Goal: Information Seeking & Learning: Find specific fact

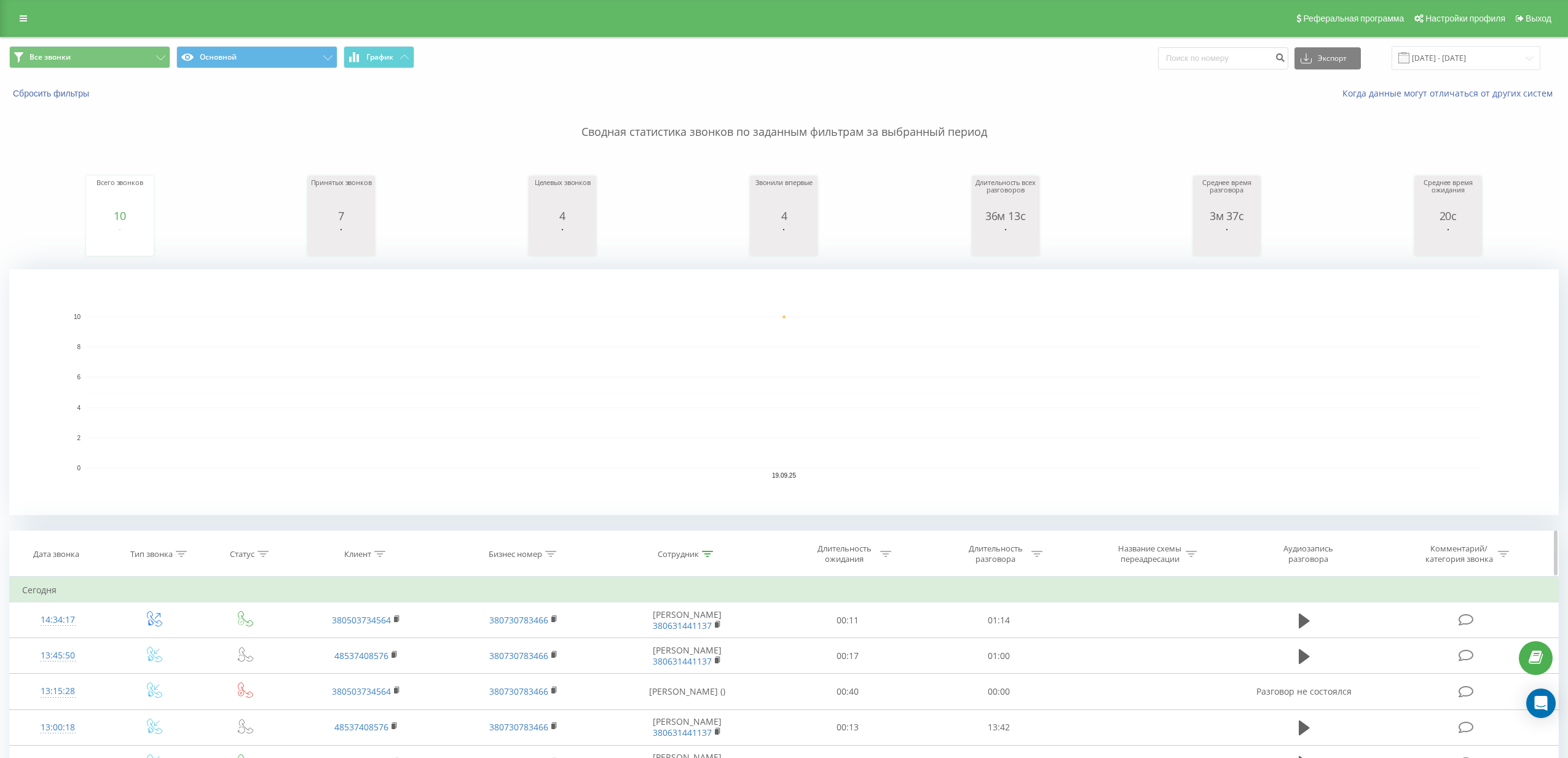
click at [708, 550] on div at bounding box center [707, 554] width 11 height 11
drag, startPoint x: 717, startPoint y: 645, endPoint x: 639, endPoint y: 636, distance: 78.5
click at [639, 636] on input "Дима [PERSON_NAME]" at bounding box center [687, 642] width 108 height 21
click at [706, 663] on span "OK" at bounding box center [713, 667] width 35 height 19
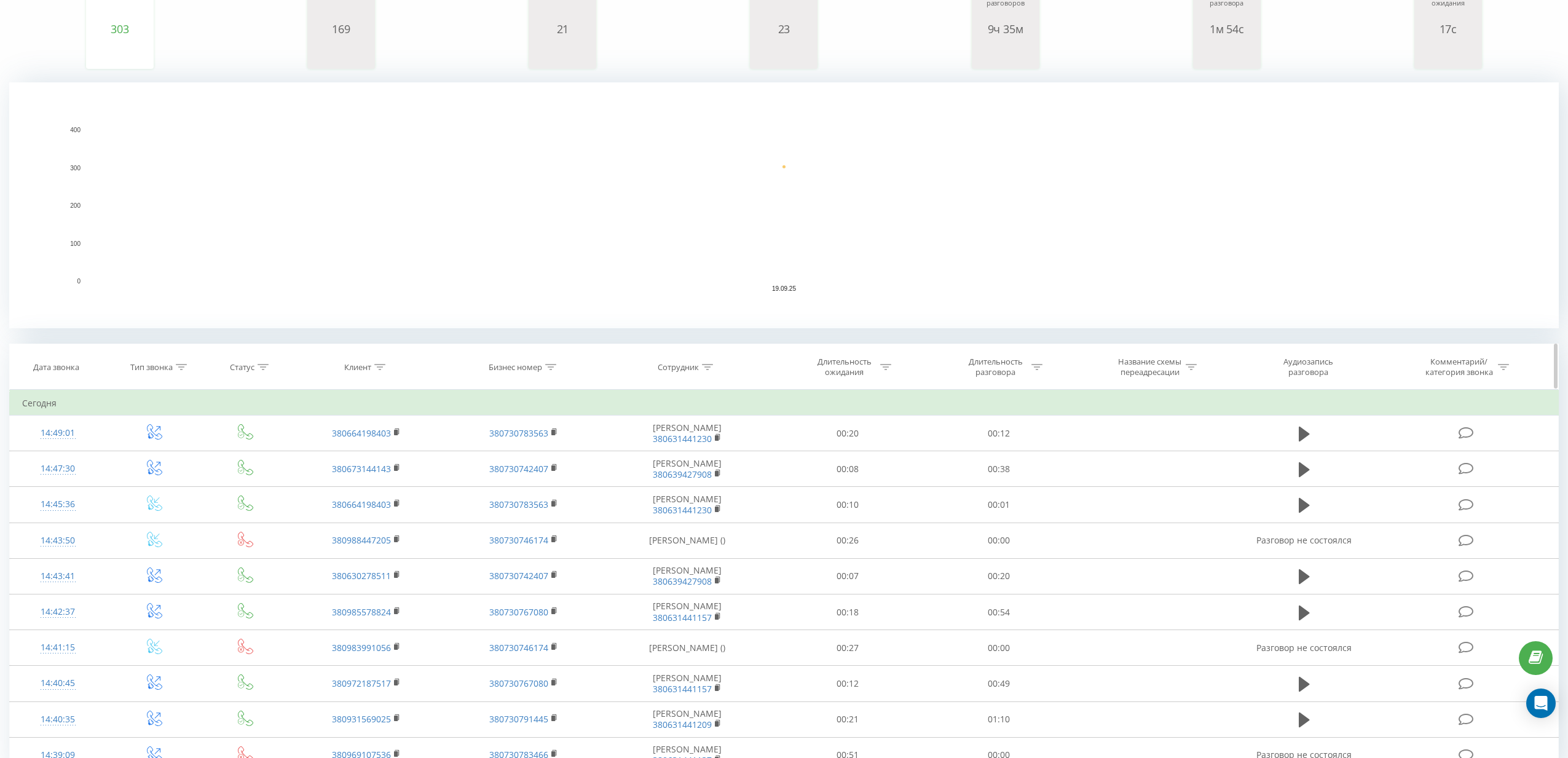
scroll to position [248, 0]
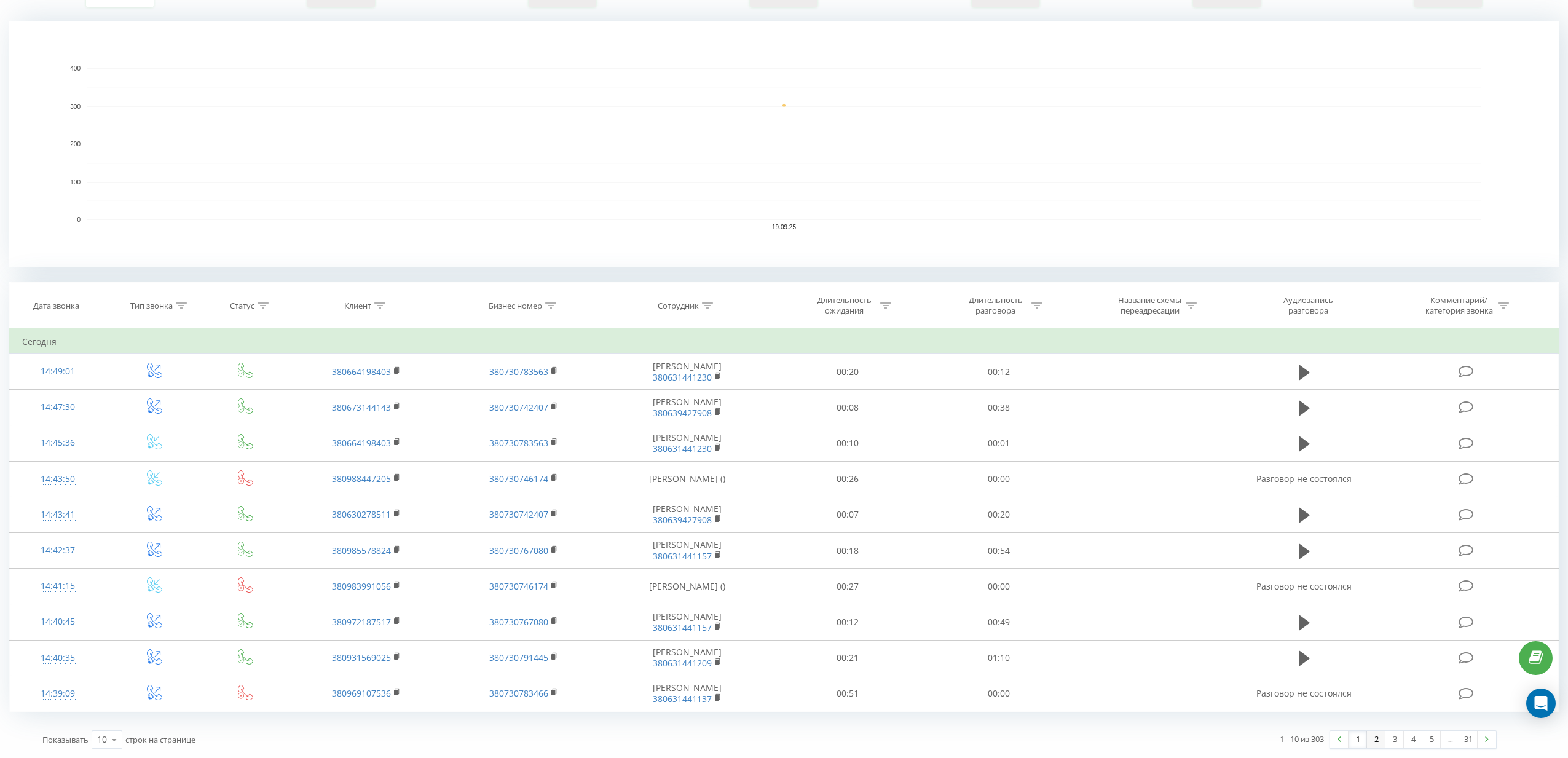
click at [1372, 739] on link "2" at bounding box center [1375, 740] width 18 height 17
click at [1390, 743] on link "3" at bounding box center [1394, 740] width 18 height 17
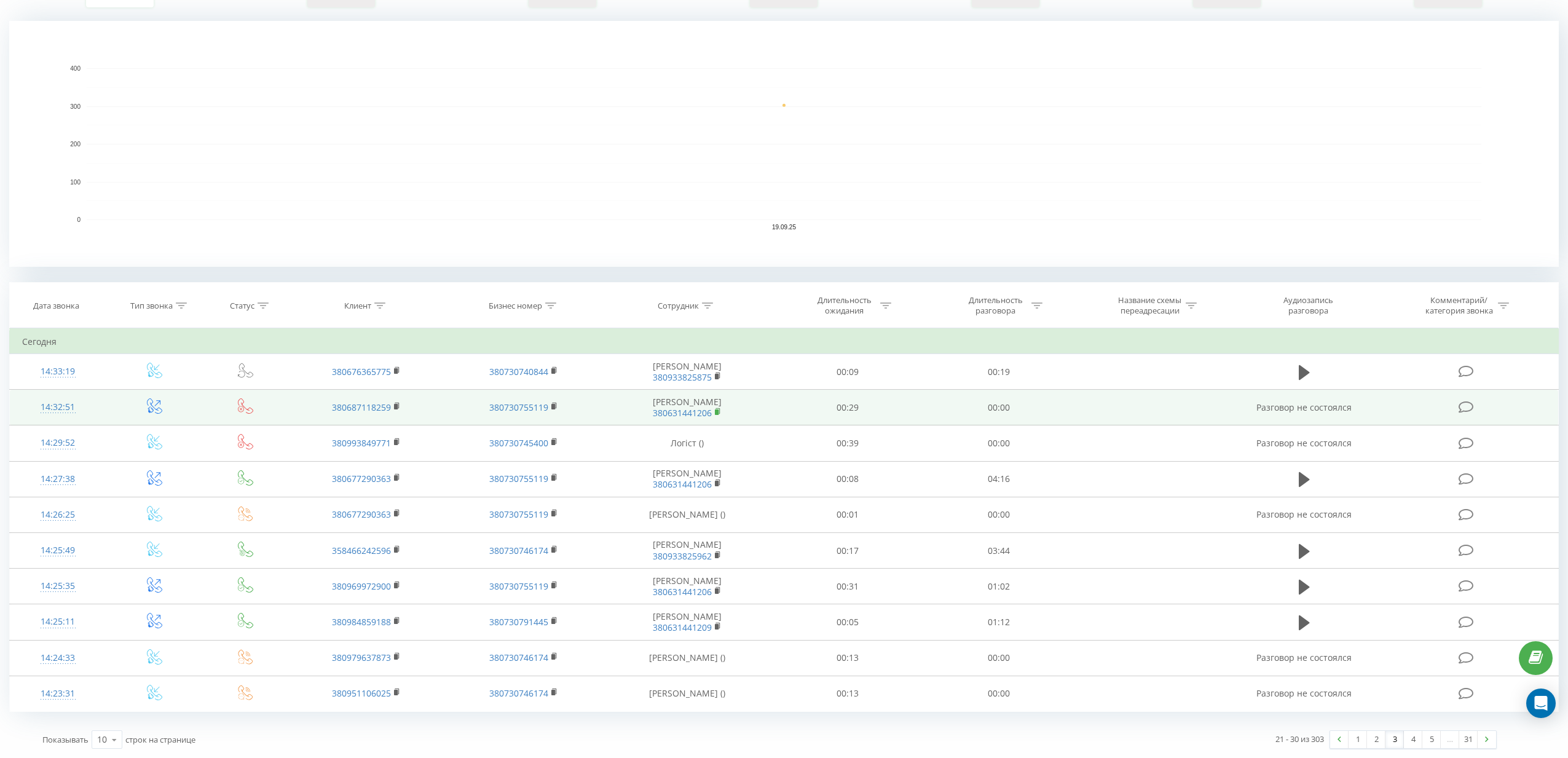
click at [718, 412] on rect at bounding box center [717, 412] width 4 height 6
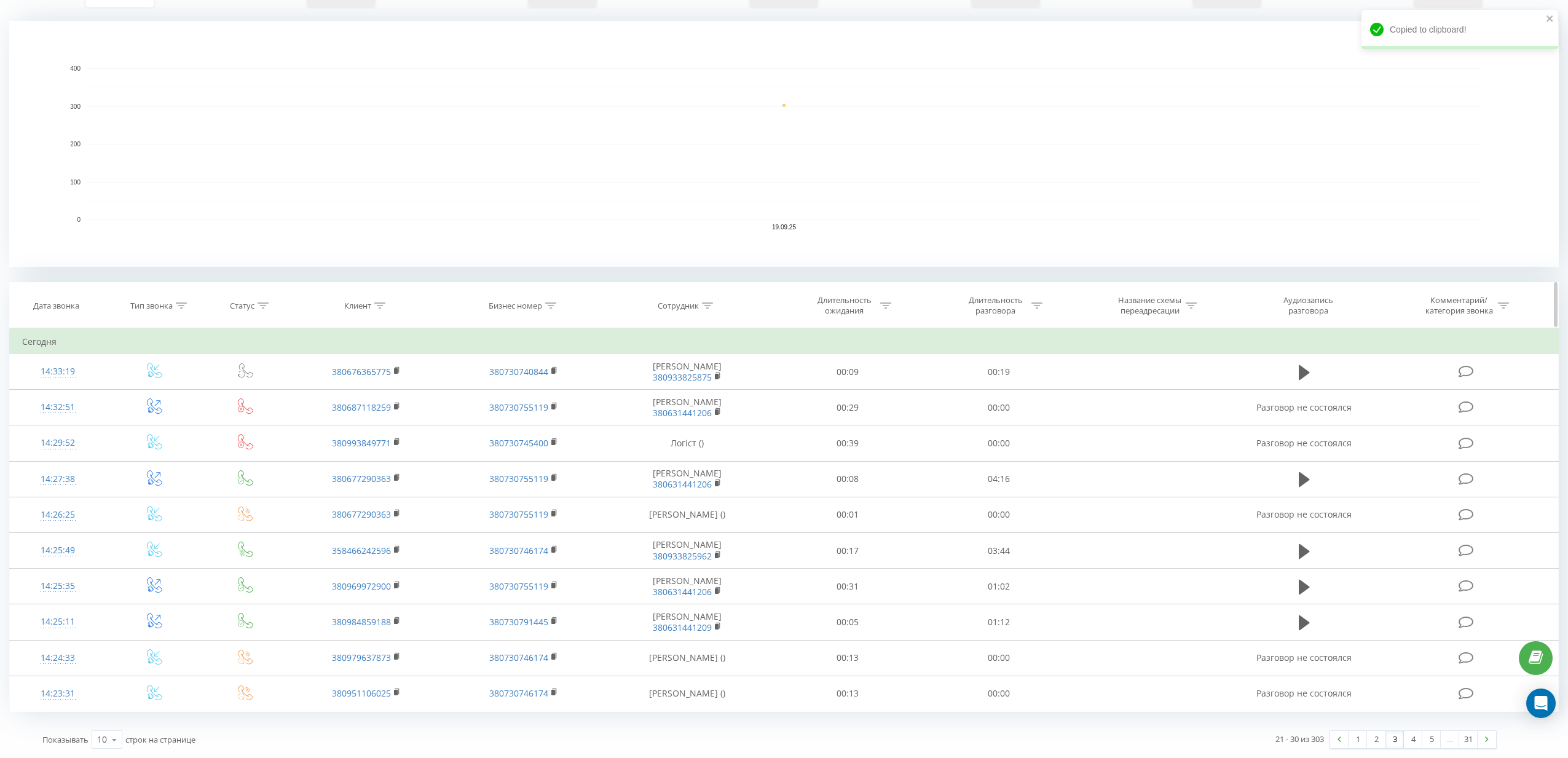
click at [710, 309] on div at bounding box center [707, 305] width 11 height 11
click at [700, 399] on input "text" at bounding box center [687, 394] width 108 height 21
paste input "380631441206"
type input "380631441206"
click at [678, 411] on button "Отмена" at bounding box center [659, 419] width 52 height 15
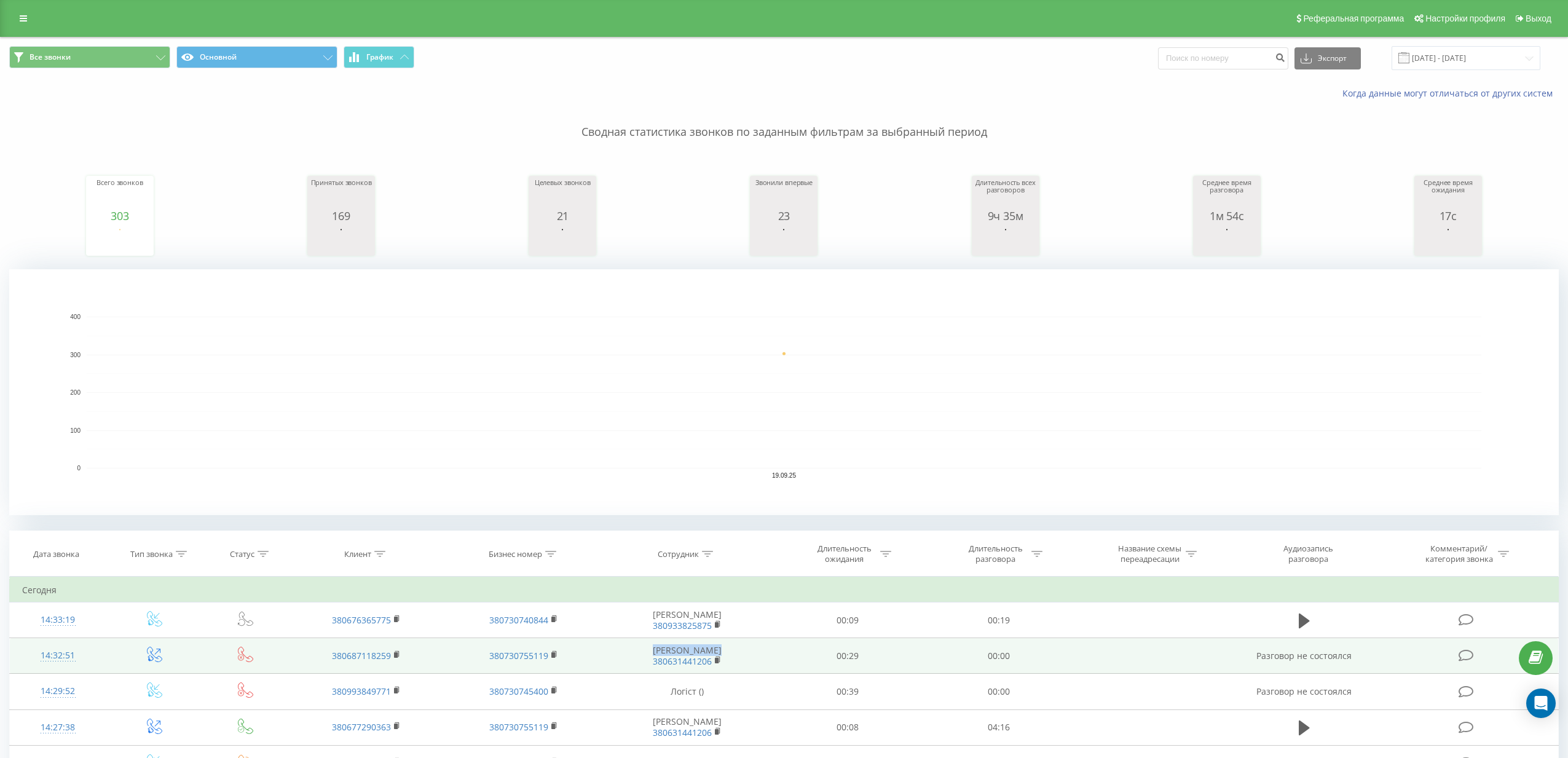
drag, startPoint x: 657, startPoint y: 649, endPoint x: 716, endPoint y: 652, distance: 59.1
click at [716, 652] on td "[PERSON_NAME] 380631441206" at bounding box center [687, 656] width 169 height 36
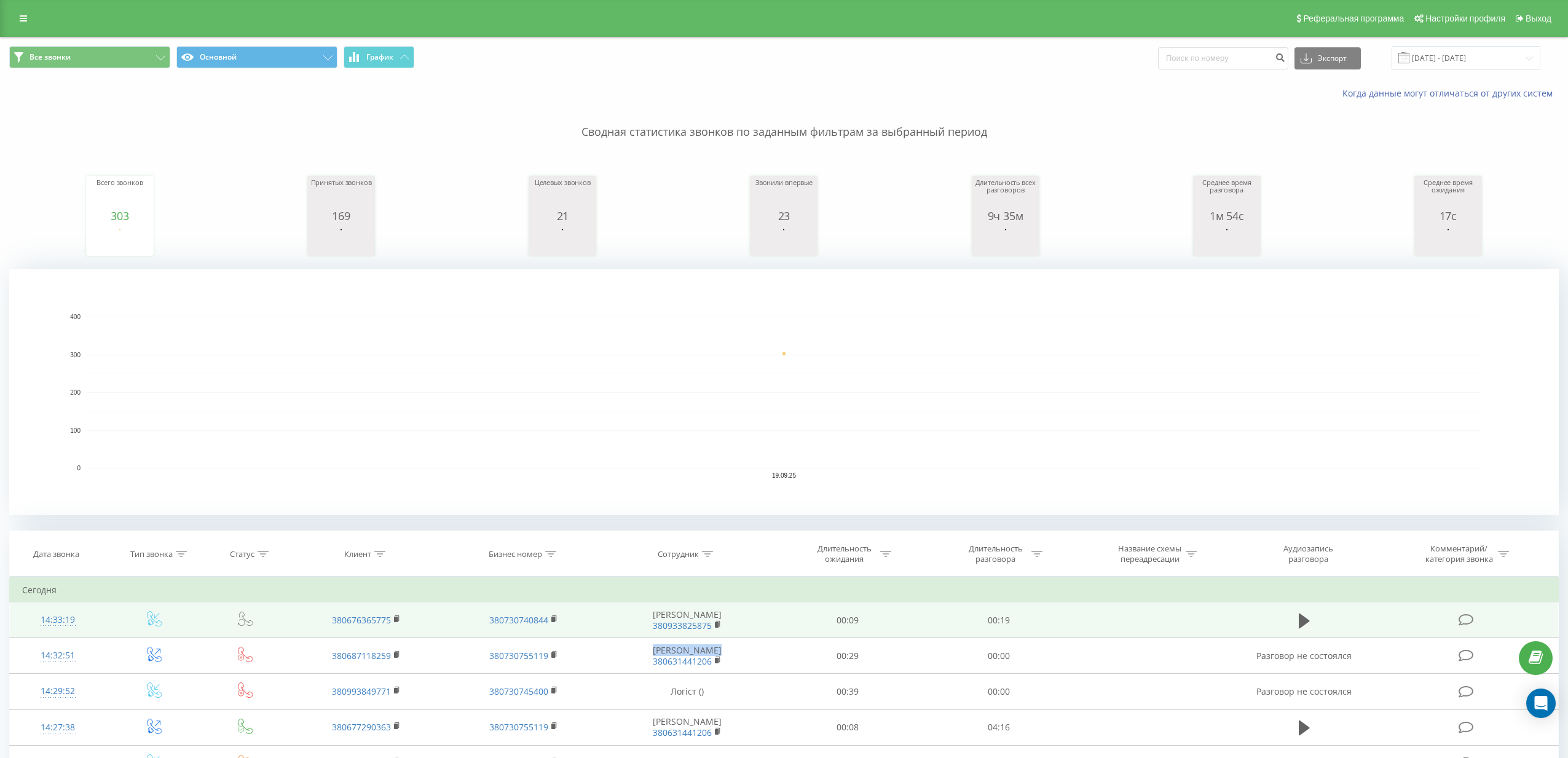
copy td "[PERSON_NAME]"
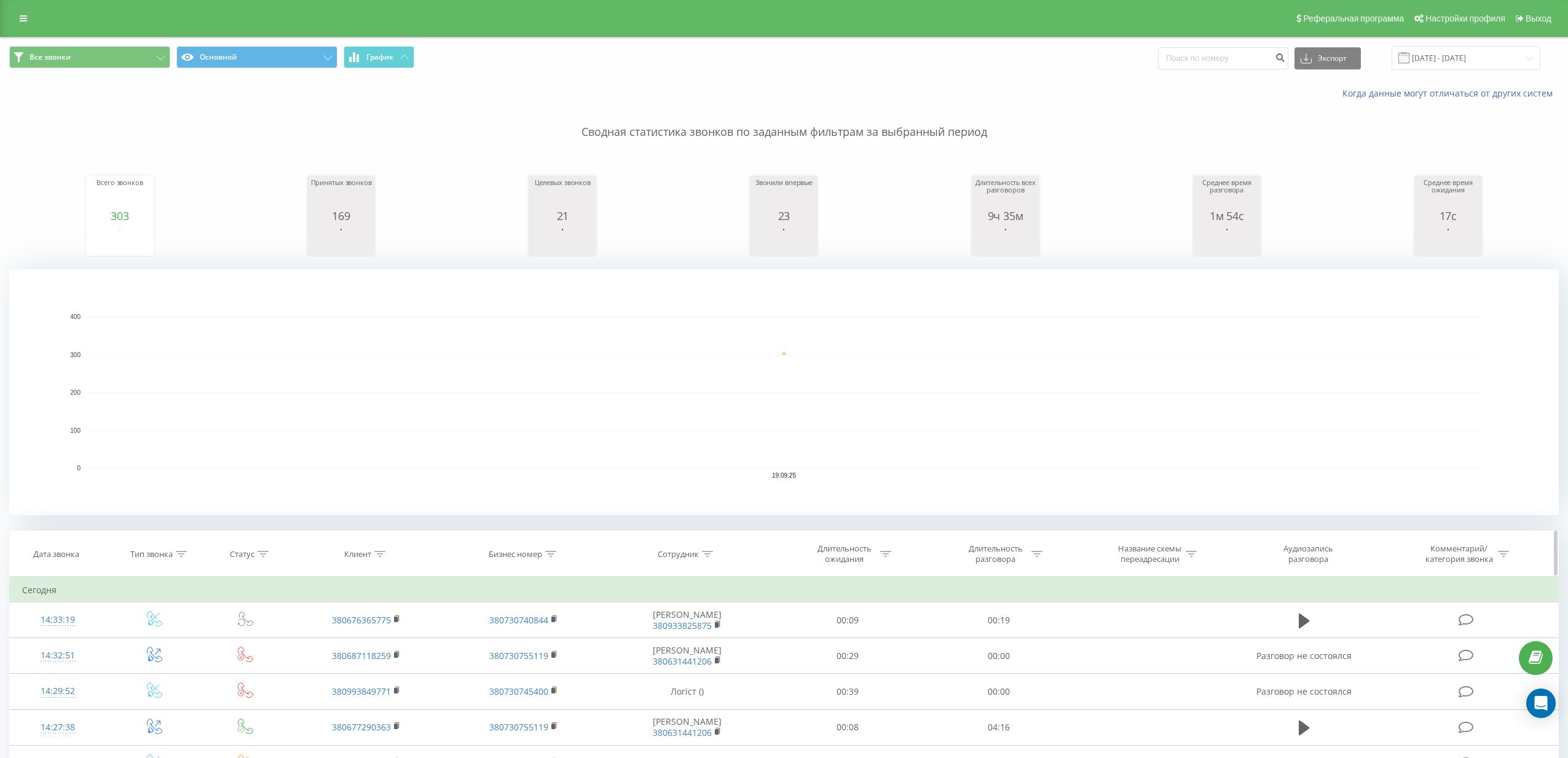
click at [708, 558] on div at bounding box center [707, 554] width 11 height 11
click at [691, 647] on input "380631441206" at bounding box center [687, 642] width 108 height 21
paste input "[PERSON_NAME]"
type input "[PERSON_NAME]"
click at [701, 661] on span "OK" at bounding box center [713, 667] width 35 height 19
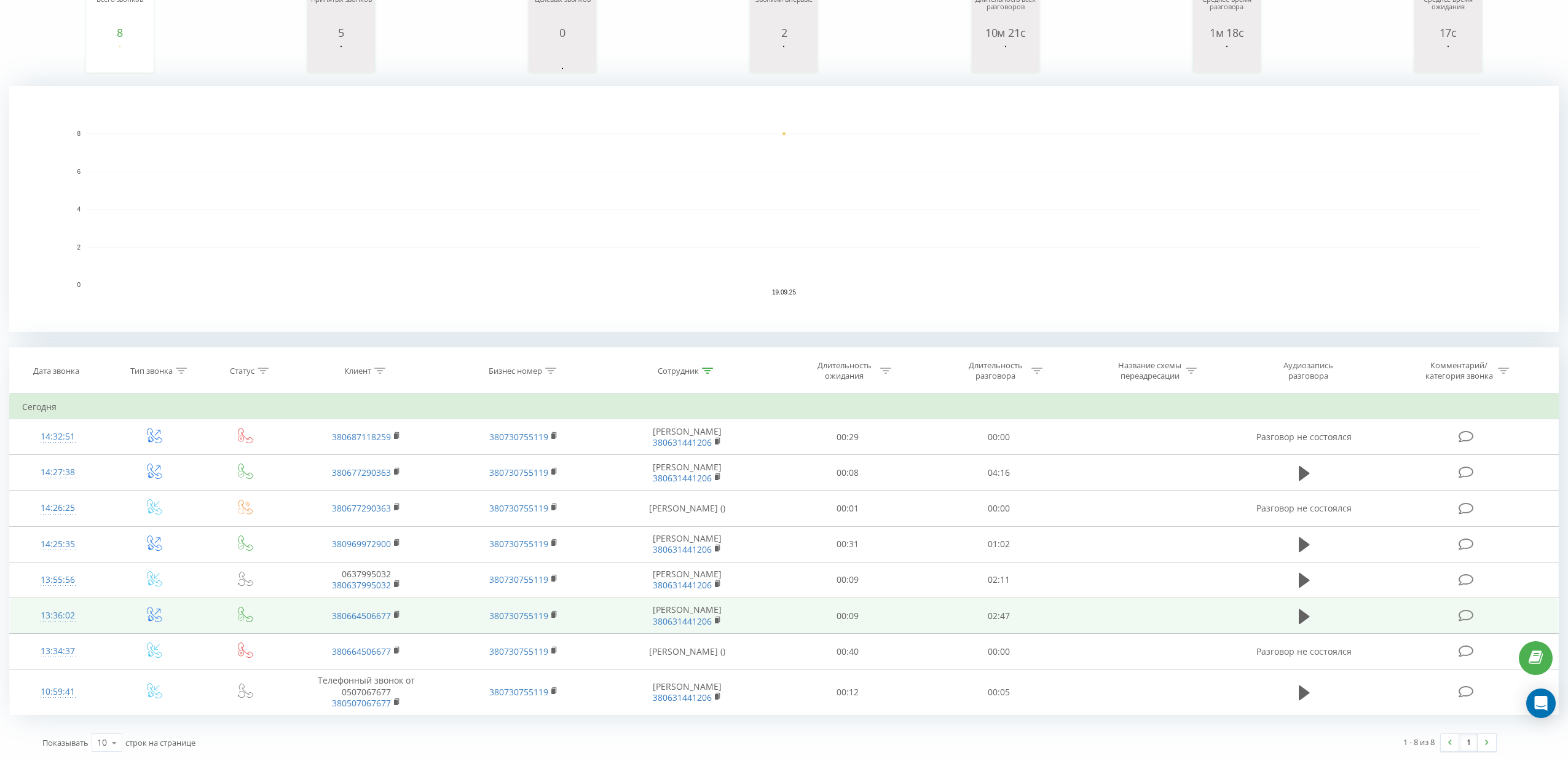
scroll to position [186, 0]
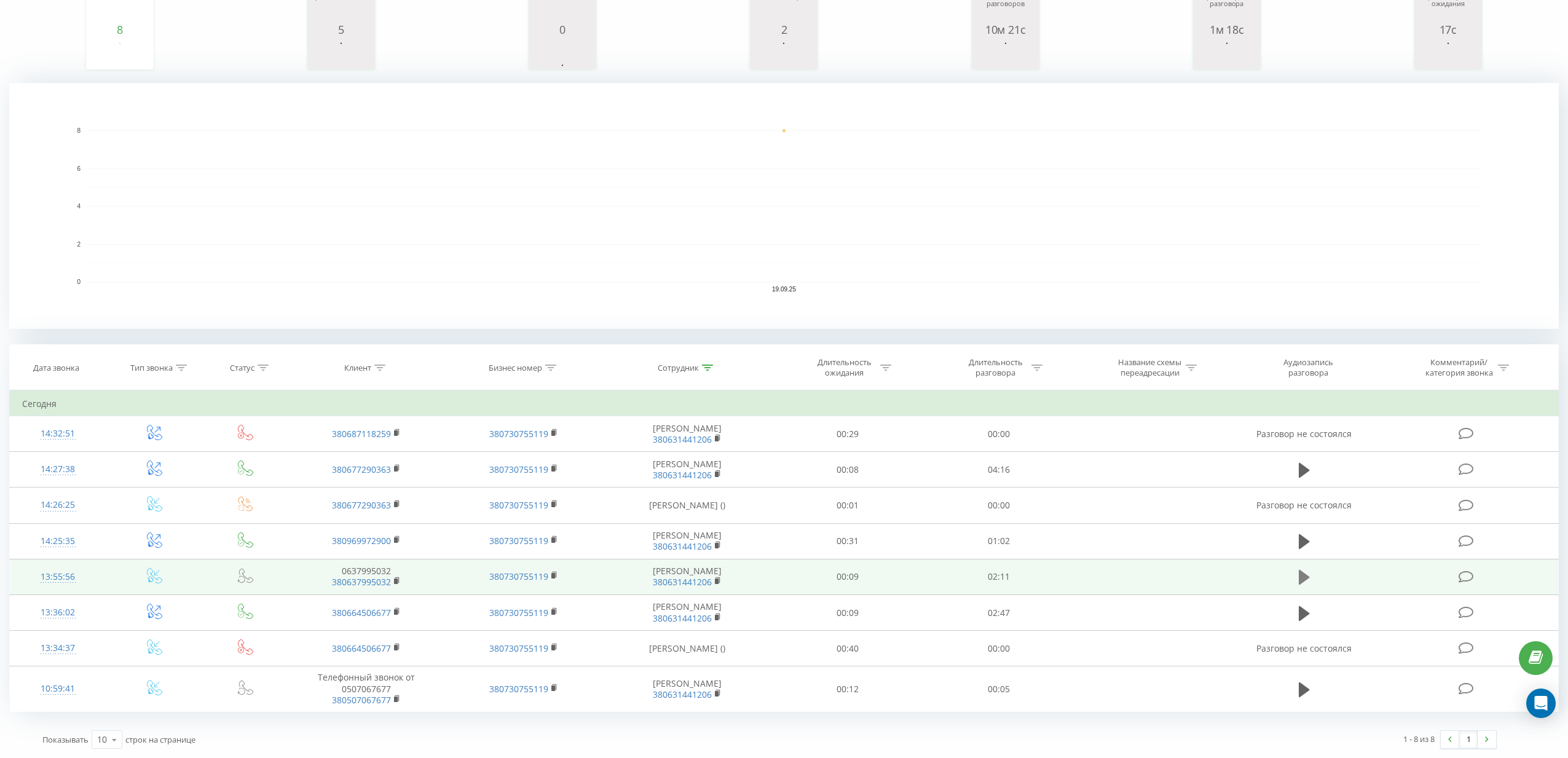
click at [1309, 579] on icon at bounding box center [1303, 578] width 11 height 17
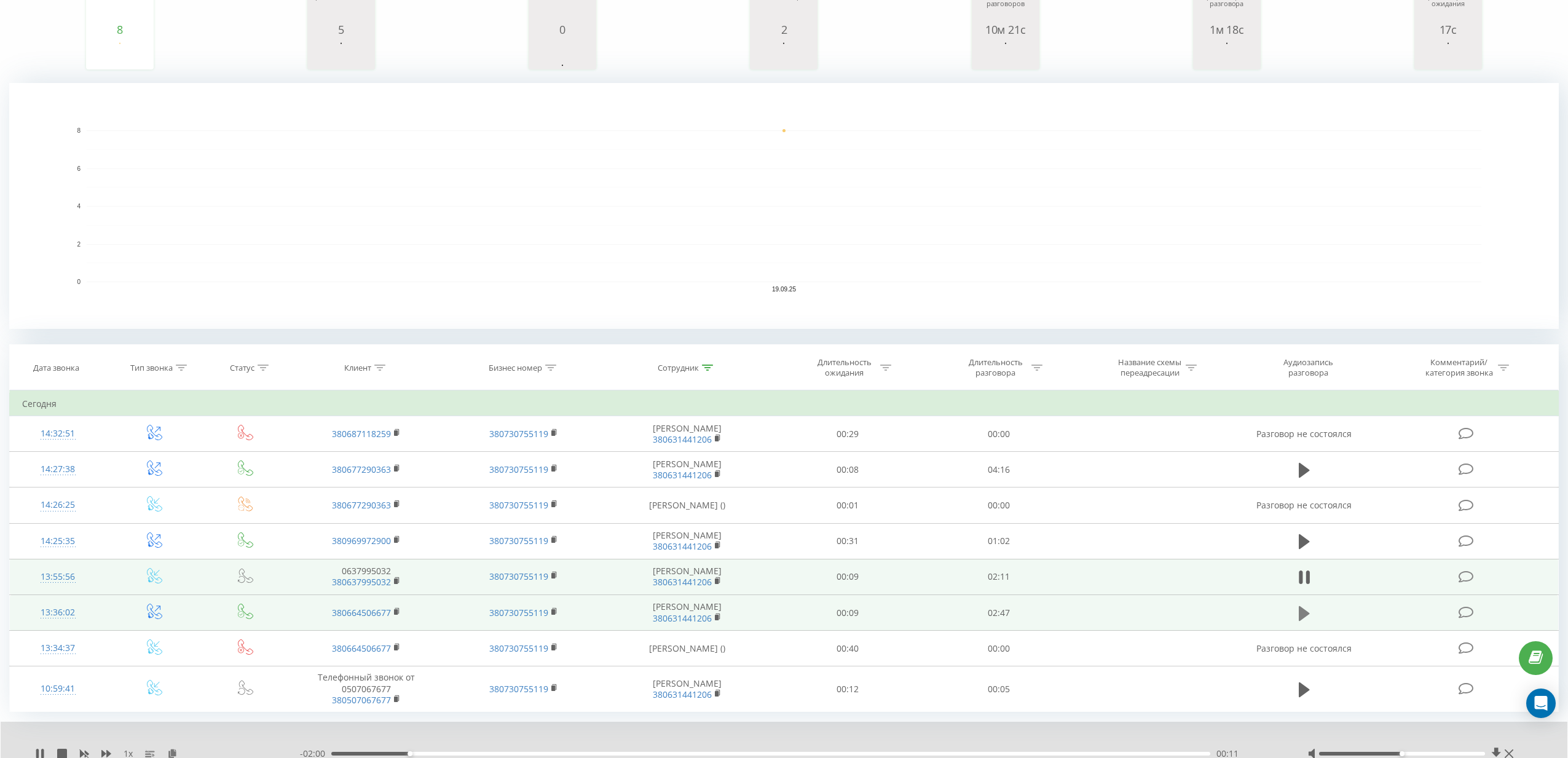
click at [1307, 621] on icon at bounding box center [1303, 614] width 11 height 17
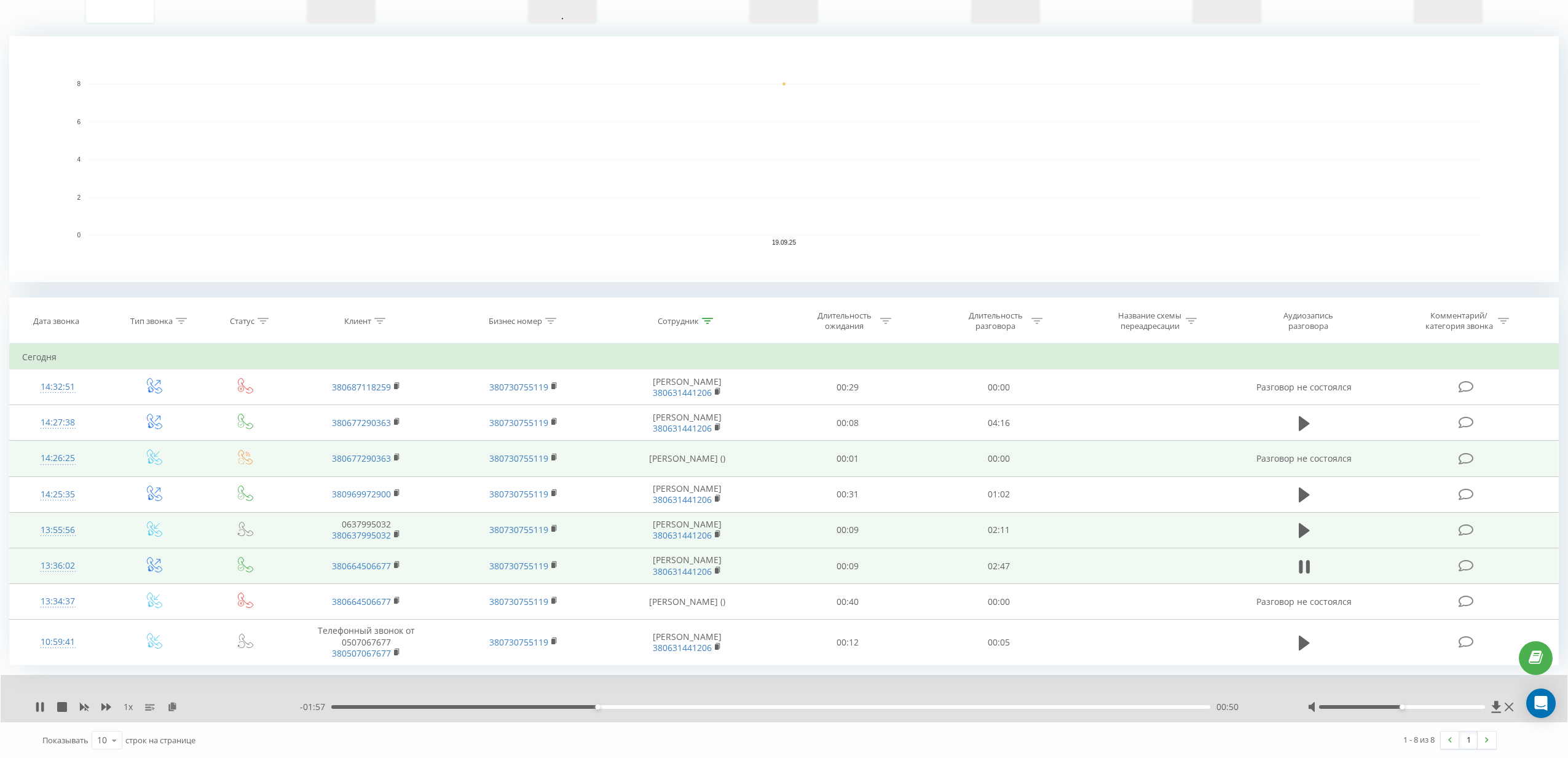
scroll to position [234, 0]
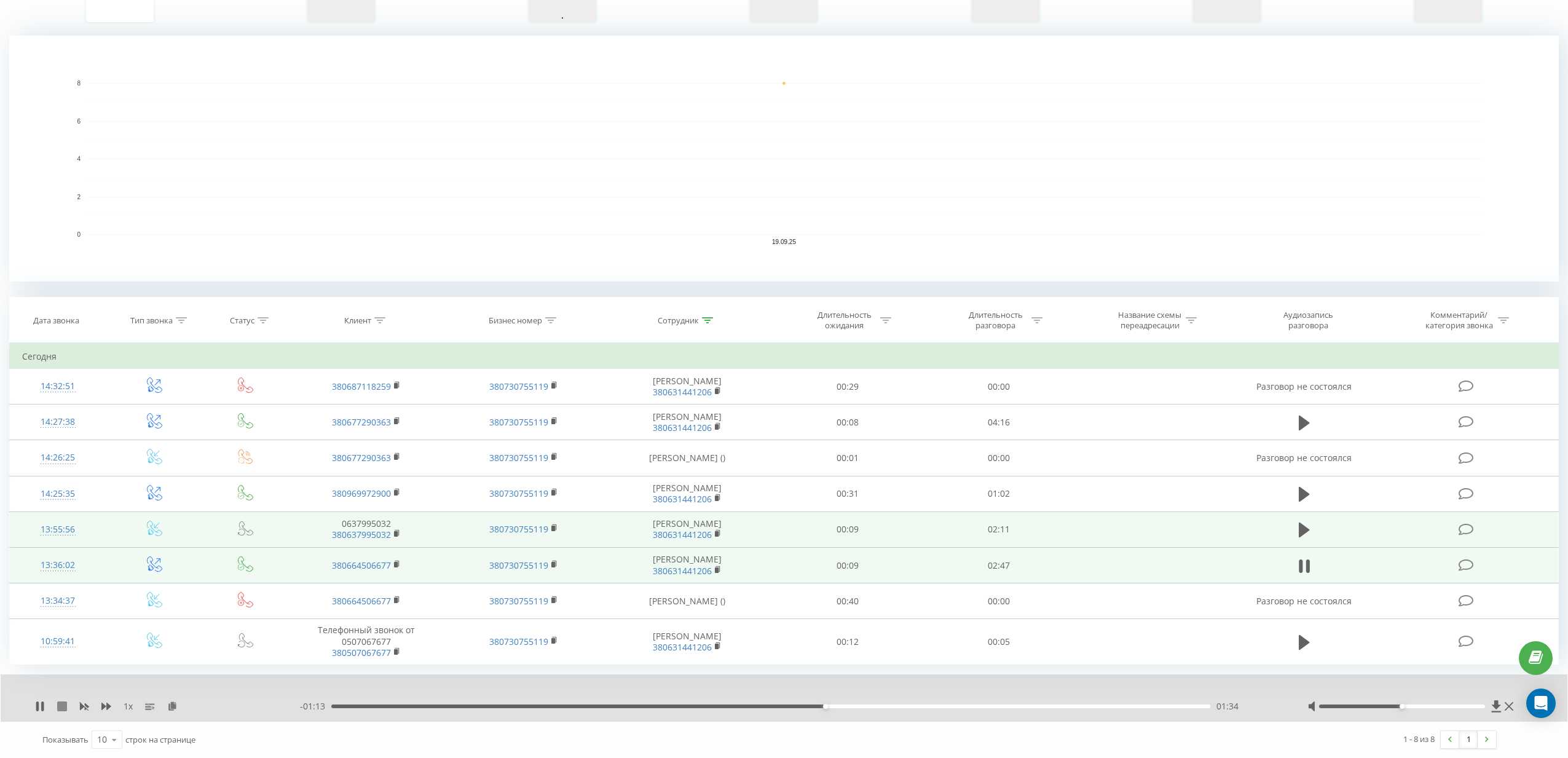
click at [63, 707] on icon at bounding box center [62, 707] width 10 height 10
click at [711, 323] on icon at bounding box center [707, 320] width 11 height 6
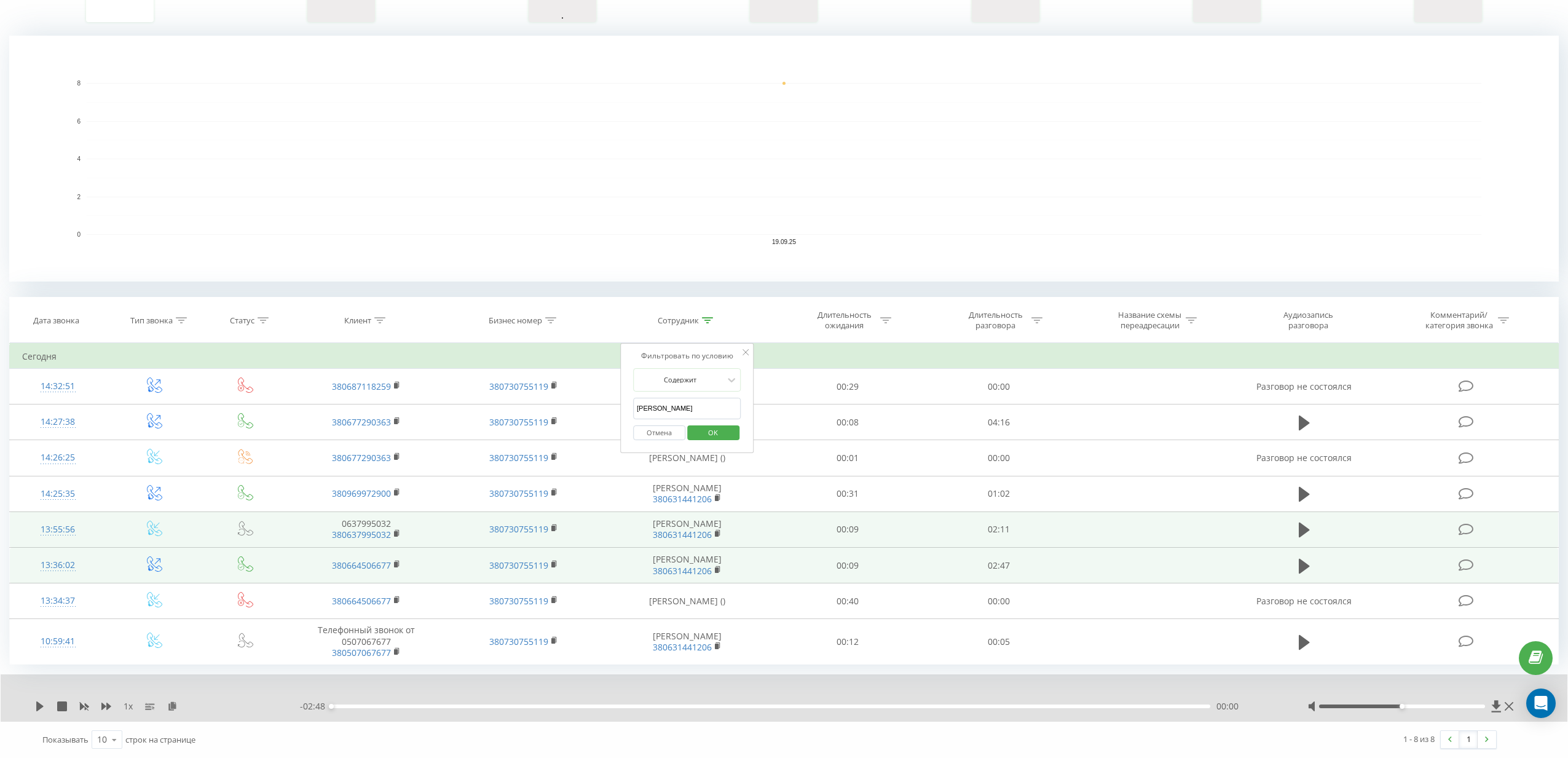
click at [652, 432] on button "Отмена" at bounding box center [659, 433] width 52 height 15
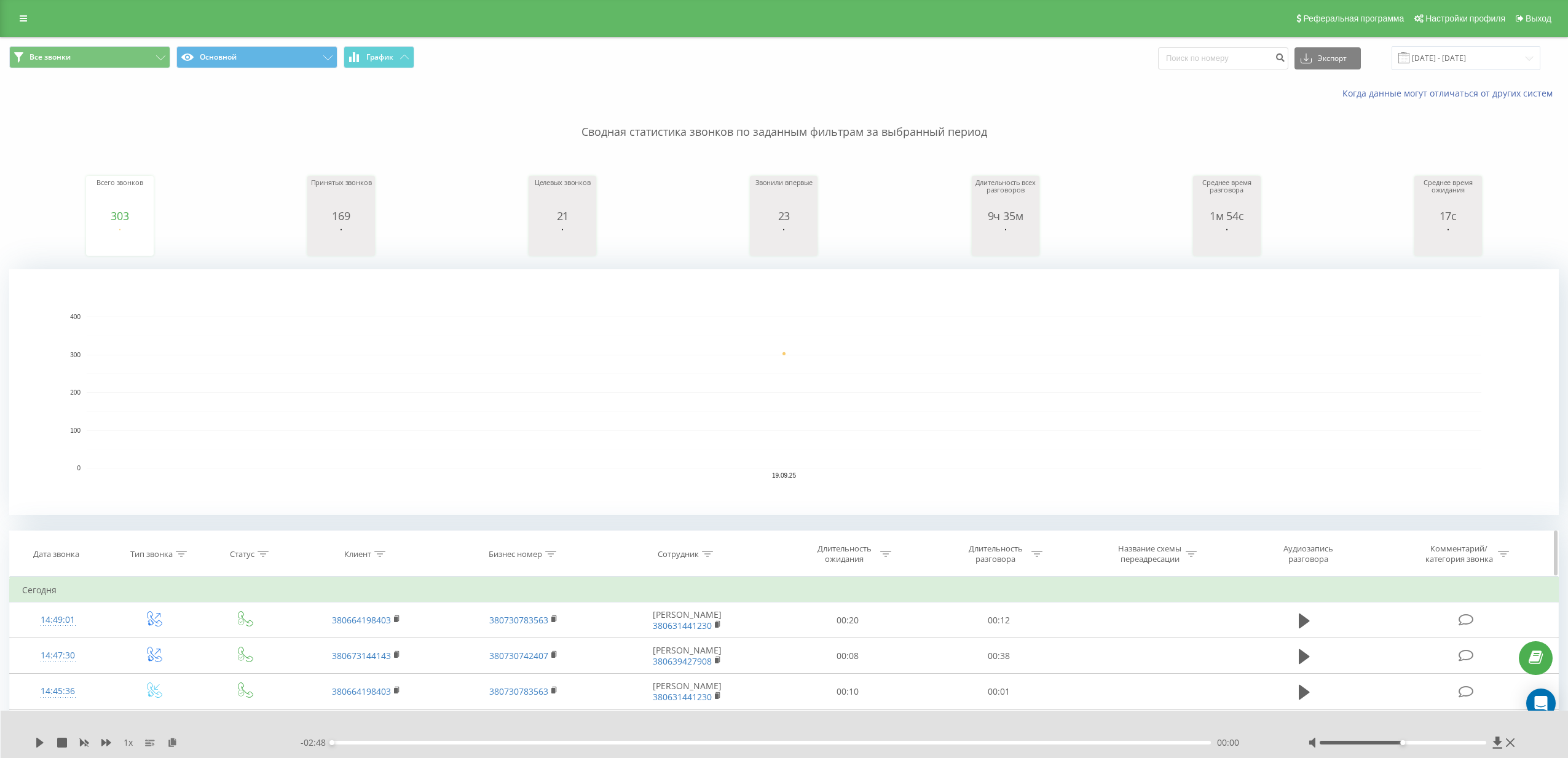
drag, startPoint x: 372, startPoint y: 551, endPoint x: 363, endPoint y: 545, distance: 10.8
click at [372, 551] on div "Клиент" at bounding box center [365, 554] width 41 height 11
click at [356, 643] on input "text" at bounding box center [366, 642] width 108 height 21
paste input "[PHONE_NUMBER]"
type input "[PHONE_NUMBER]"
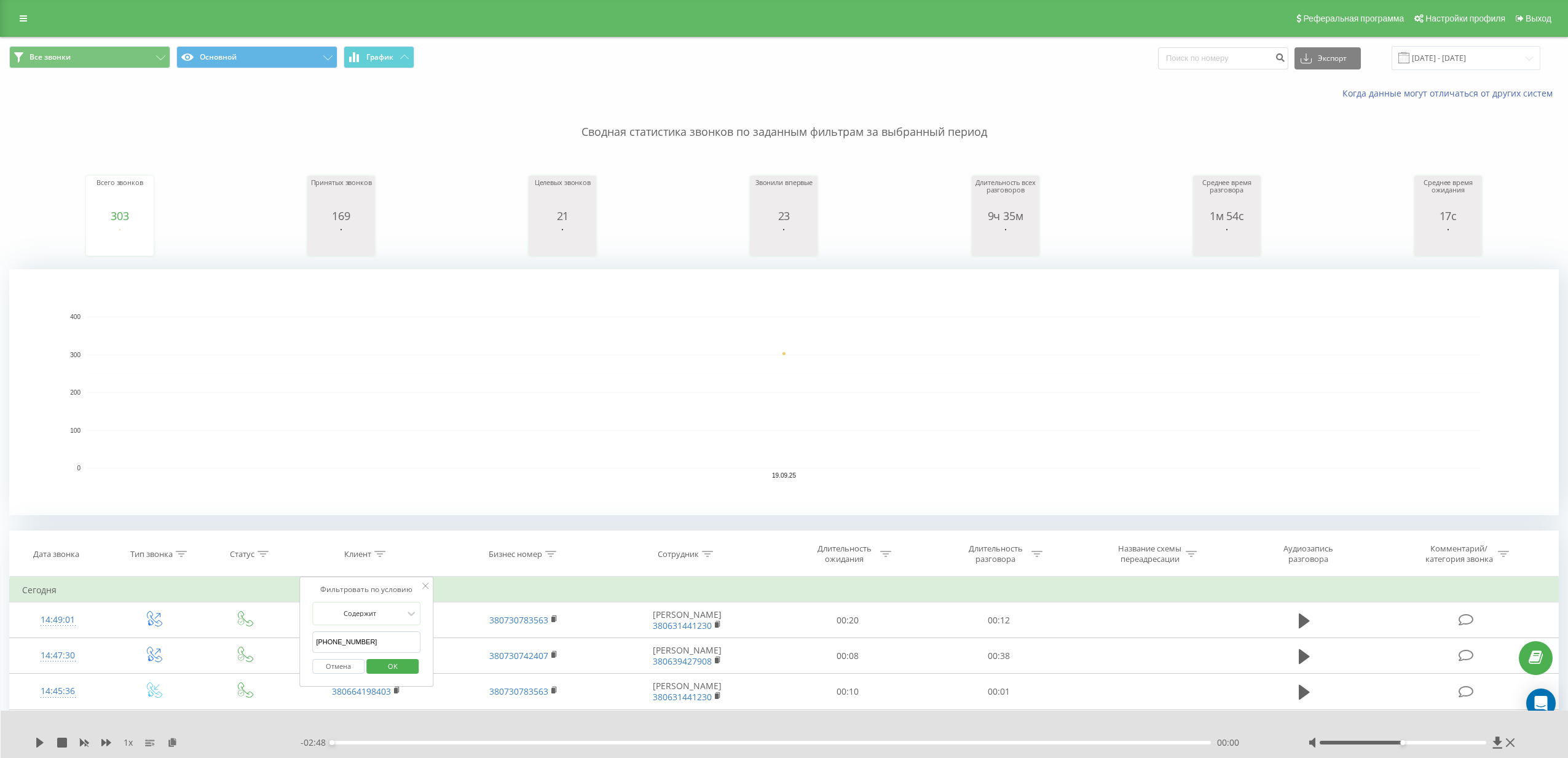
click at [382, 665] on span "OK" at bounding box center [393, 667] width 35 height 19
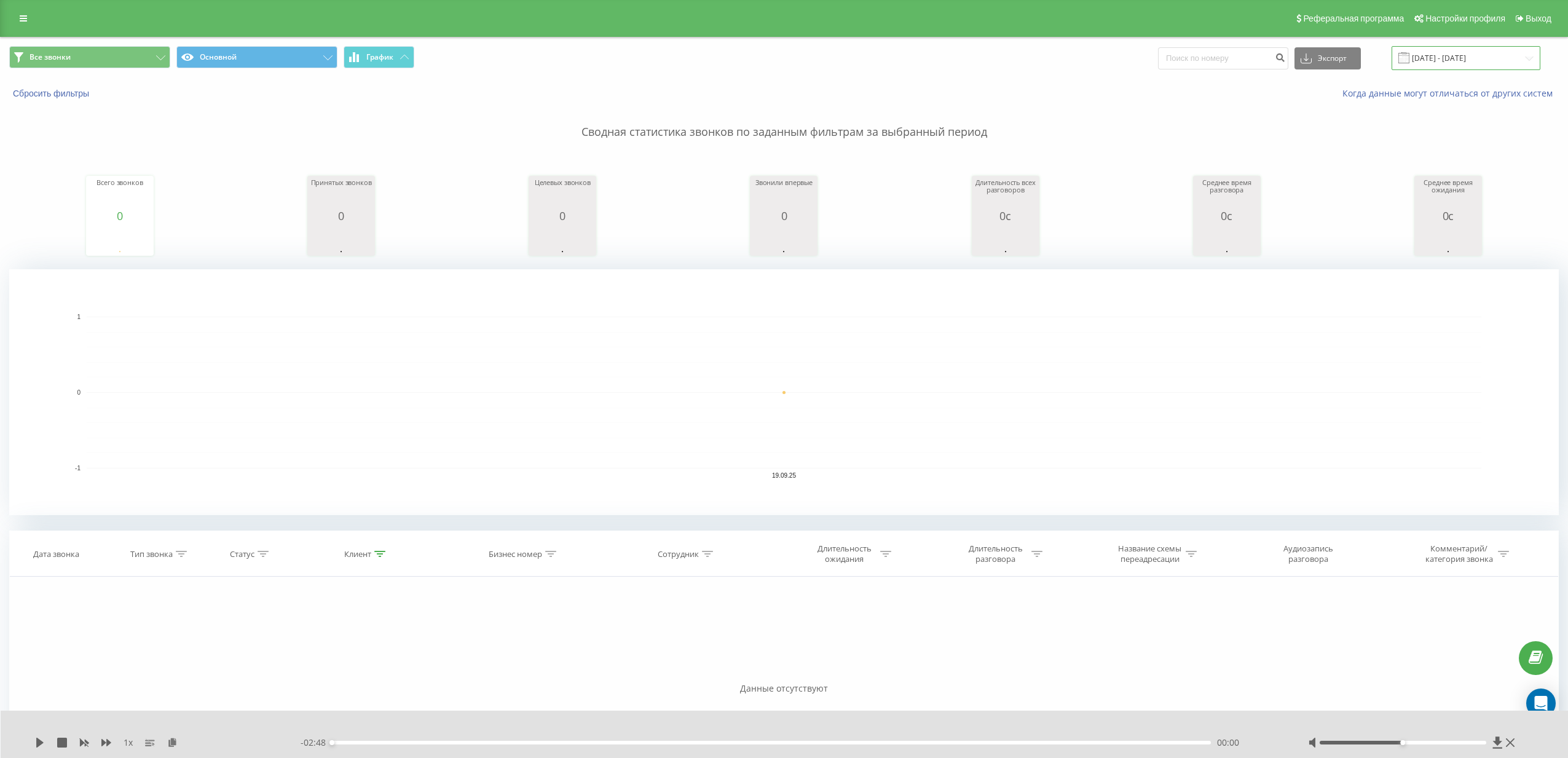
click at [1450, 62] on input "[DATE] - [DATE]" at bounding box center [1466, 58] width 149 height 24
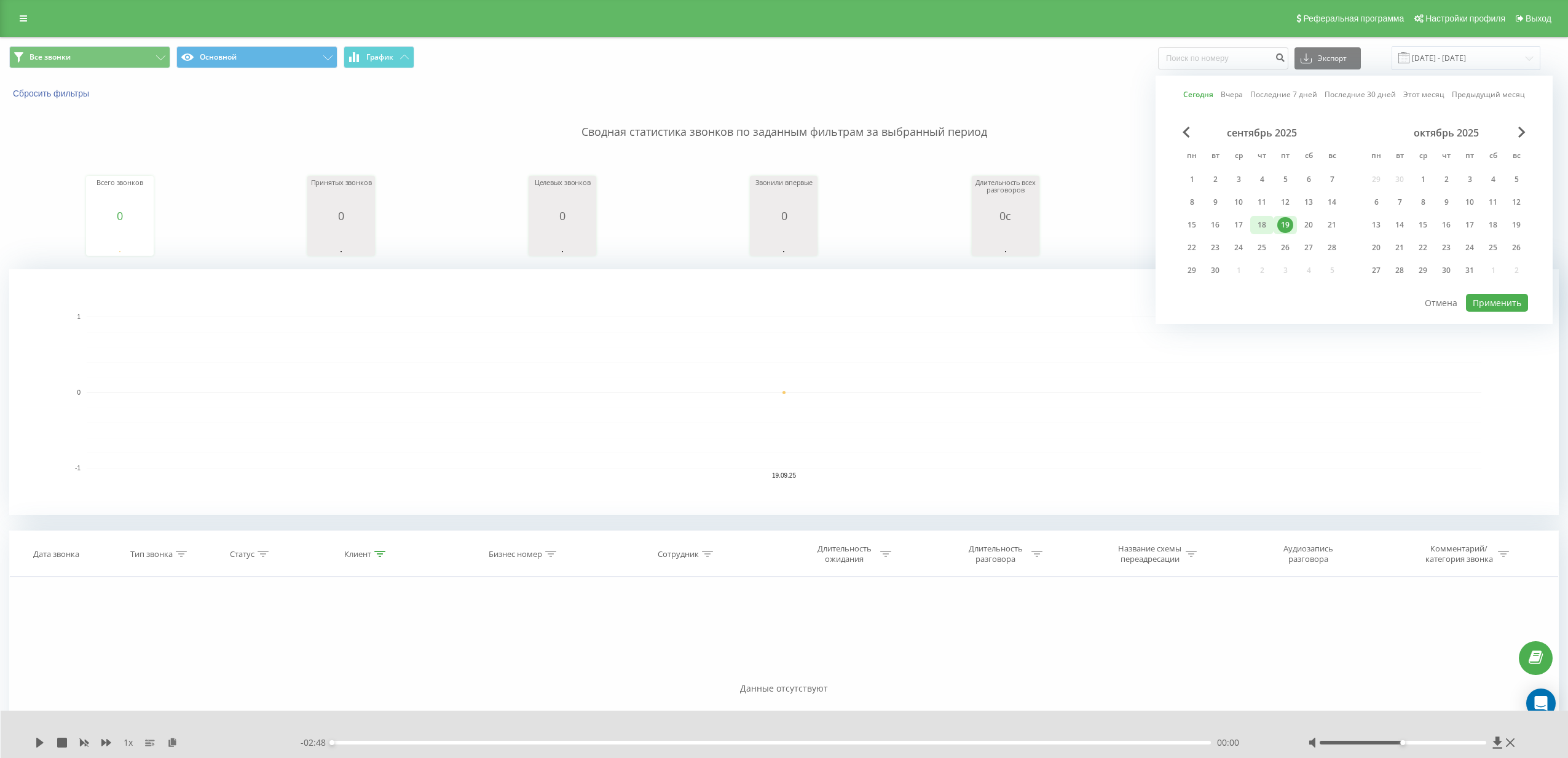
click at [1252, 230] on div "18" at bounding box center [1262, 224] width 23 height 18
click at [1469, 295] on button "Применить" at bounding box center [1497, 302] width 62 height 18
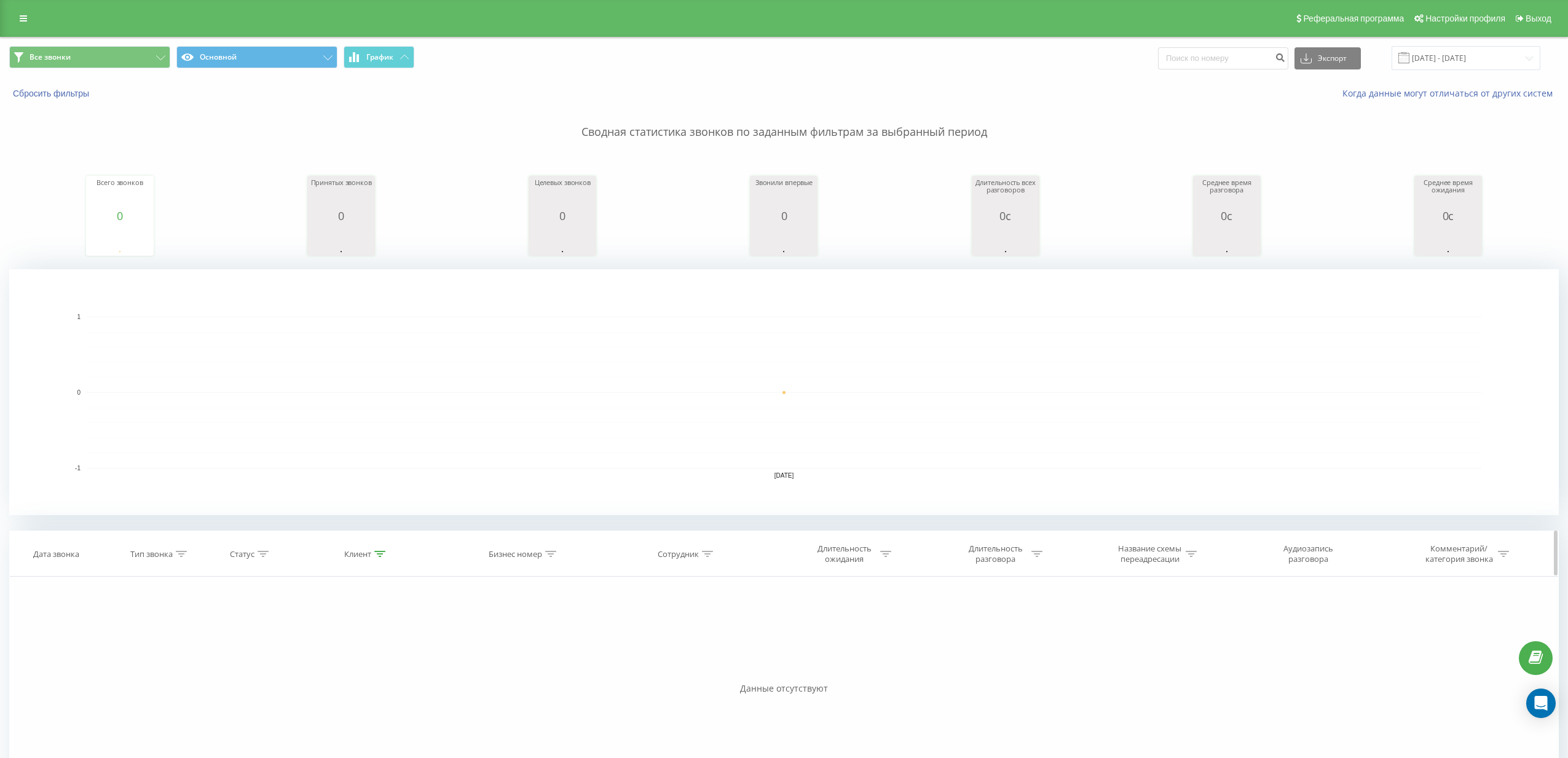
click at [384, 554] on icon at bounding box center [379, 554] width 11 height 6
click at [347, 666] on button "Отмена" at bounding box center [339, 667] width 52 height 15
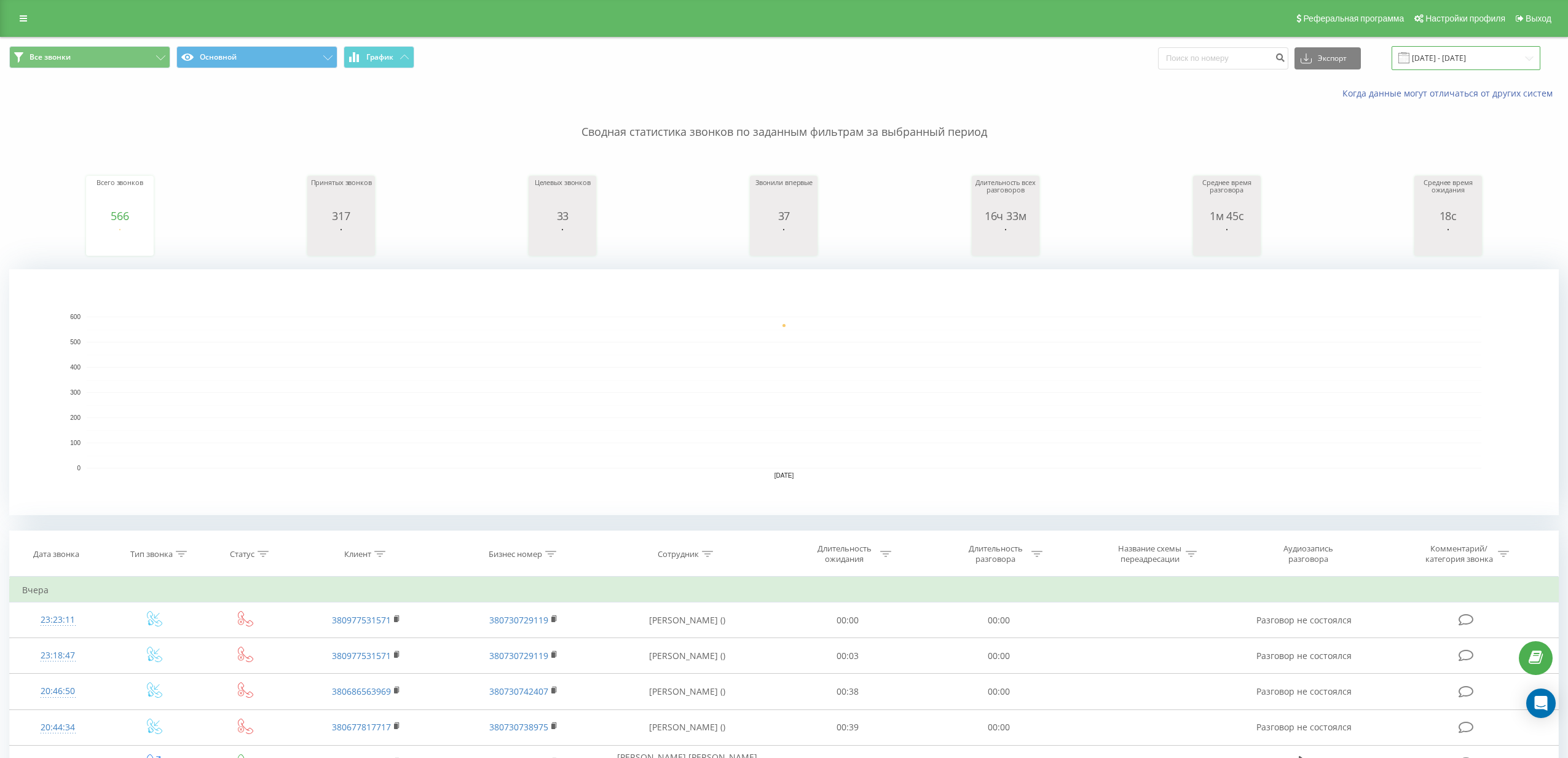
click at [1457, 50] on input "[DATE] - [DATE]" at bounding box center [1466, 58] width 149 height 24
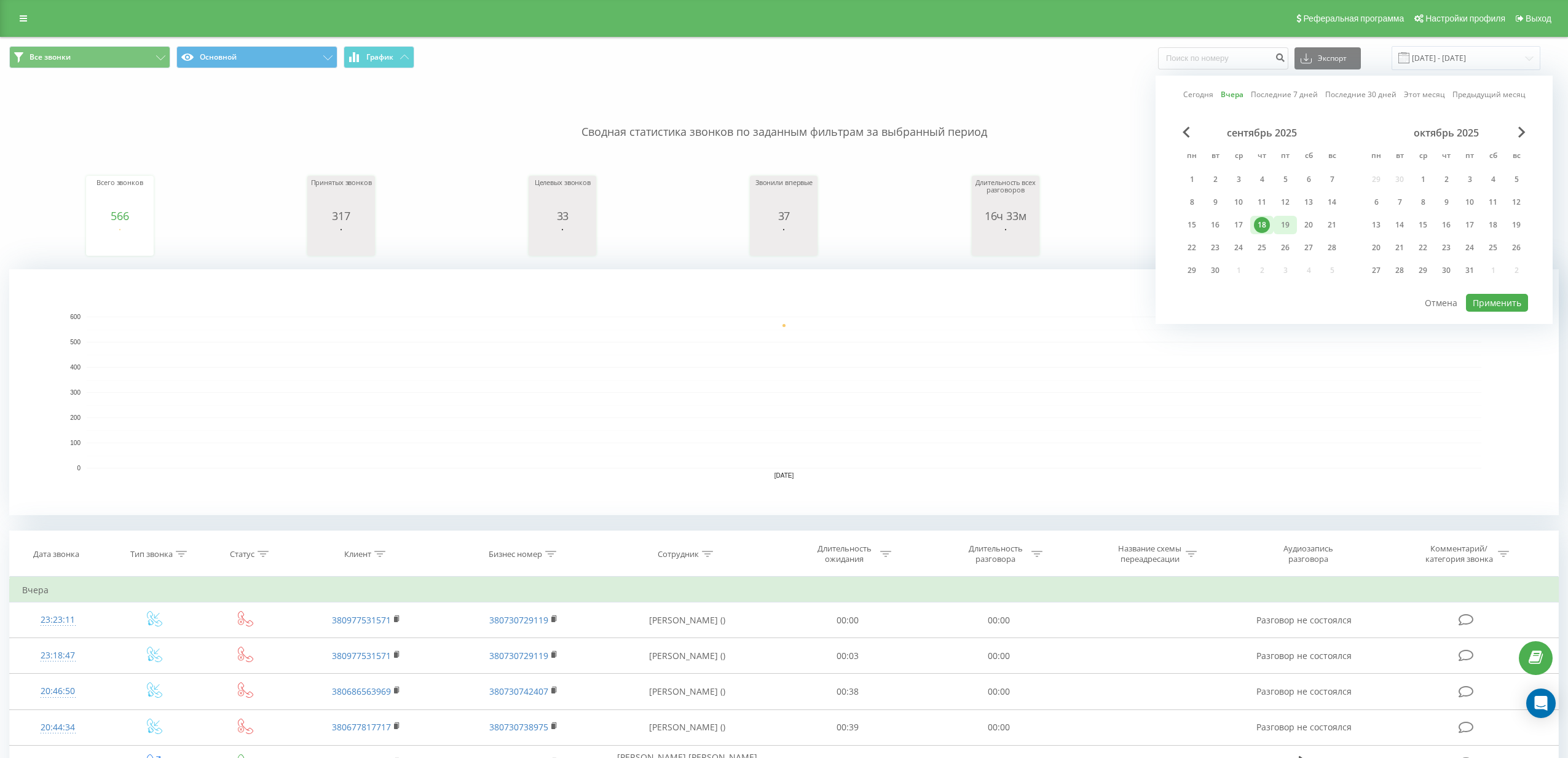
click at [1290, 224] on div "19" at bounding box center [1285, 224] width 16 height 16
click at [1503, 295] on button "Применить" at bounding box center [1497, 302] width 62 height 18
type input "[DATE] - [DATE]"
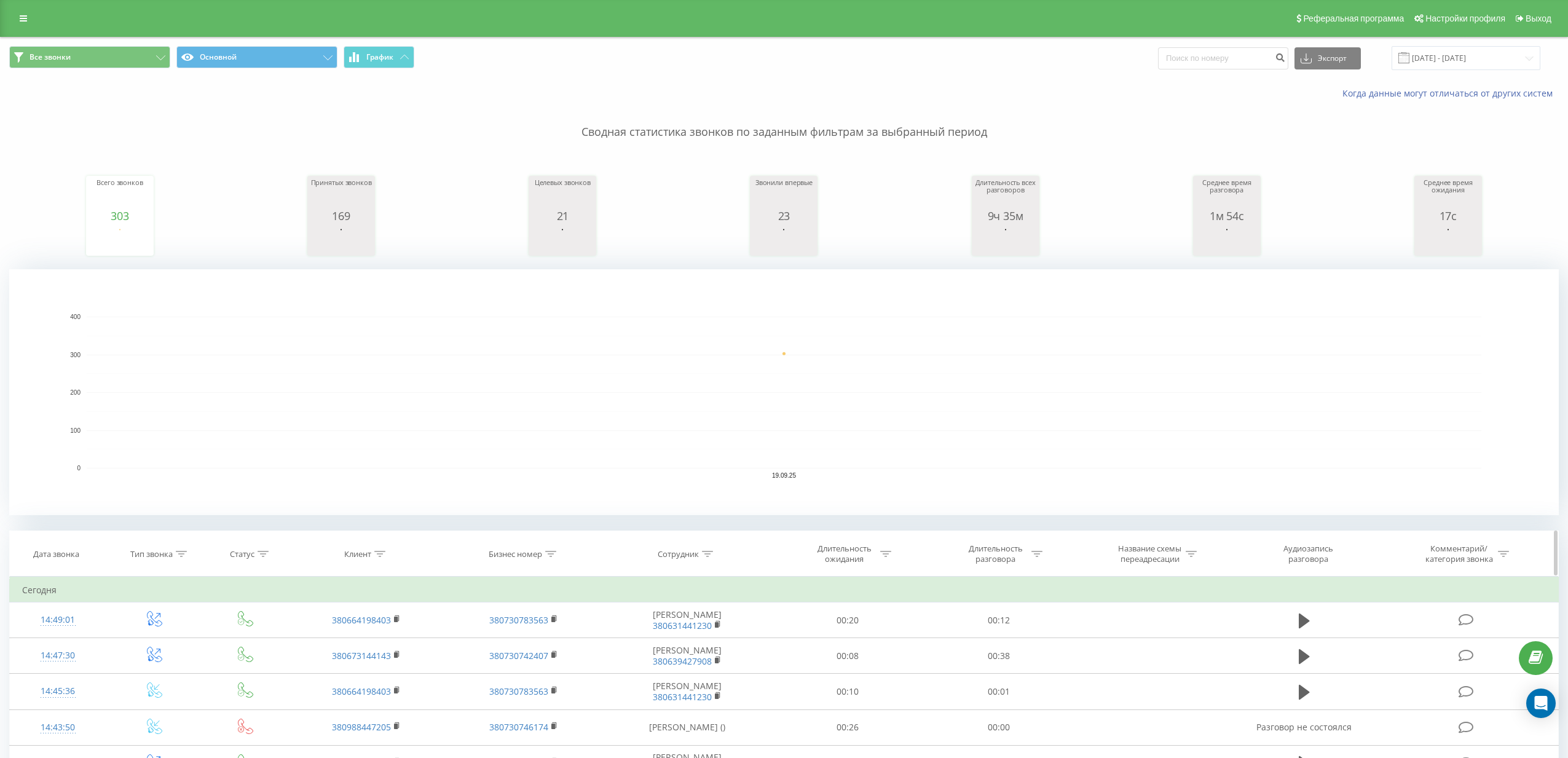
click at [709, 551] on icon at bounding box center [707, 554] width 11 height 6
click at [690, 646] on input "text" at bounding box center [687, 642] width 108 height 21
type input "Дима [PERSON_NAME]"
click at [713, 667] on span "OK" at bounding box center [713, 667] width 35 height 19
